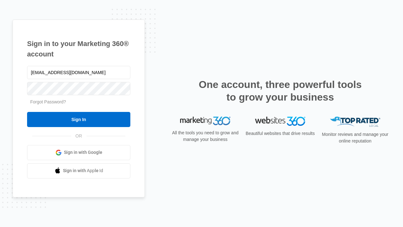
type input "[EMAIL_ADDRESS][DOMAIN_NAME]"
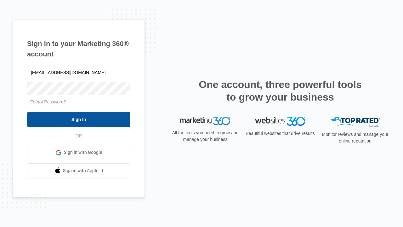
click at [79, 119] on input "Sign In" at bounding box center [78, 119] width 103 height 15
